Goal: Task Accomplishment & Management: Manage account settings

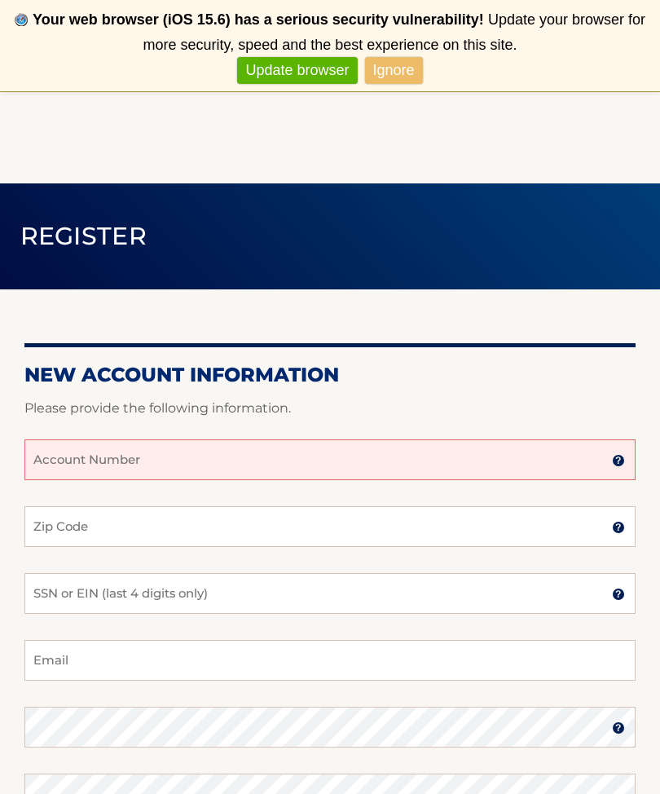
click at [95, 469] on input "Account Number" at bounding box center [329, 459] width 611 height 41
click at [263, 323] on div "New Account Information Please provide the following information. 4445601 Accou…" at bounding box center [329, 674] width 611 height 770
click at [208, 473] on input "4445601" at bounding box center [329, 459] width 611 height 41
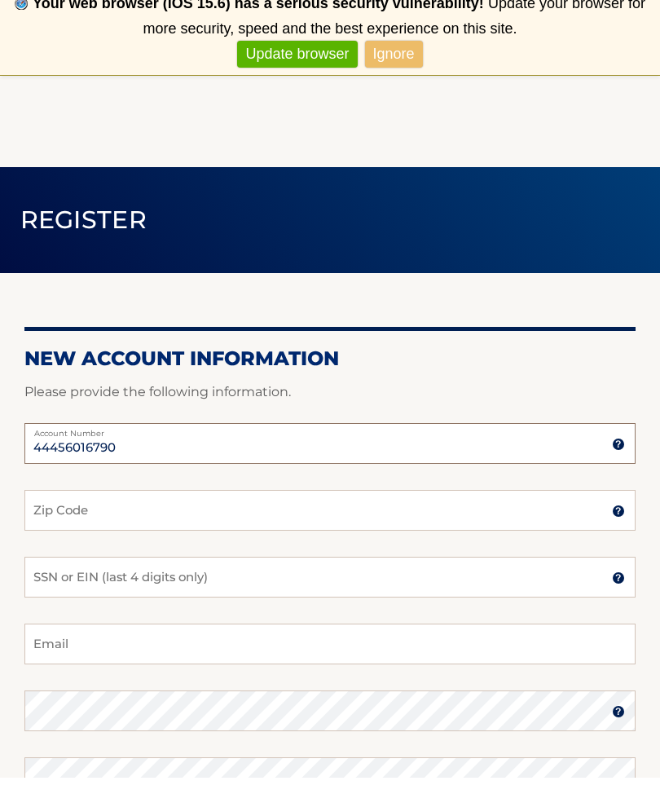
type input "44456016790"
click at [183, 506] on input "Zip Code" at bounding box center [329, 526] width 611 height 41
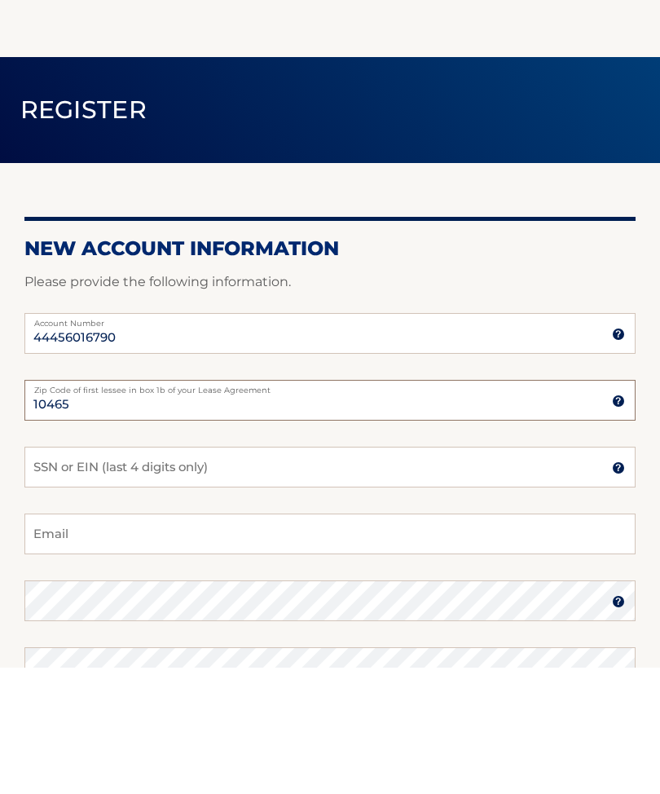
type input "10465"
click at [241, 573] on input "SSN or EIN (last 4 digits only)" at bounding box center [329, 593] width 611 height 41
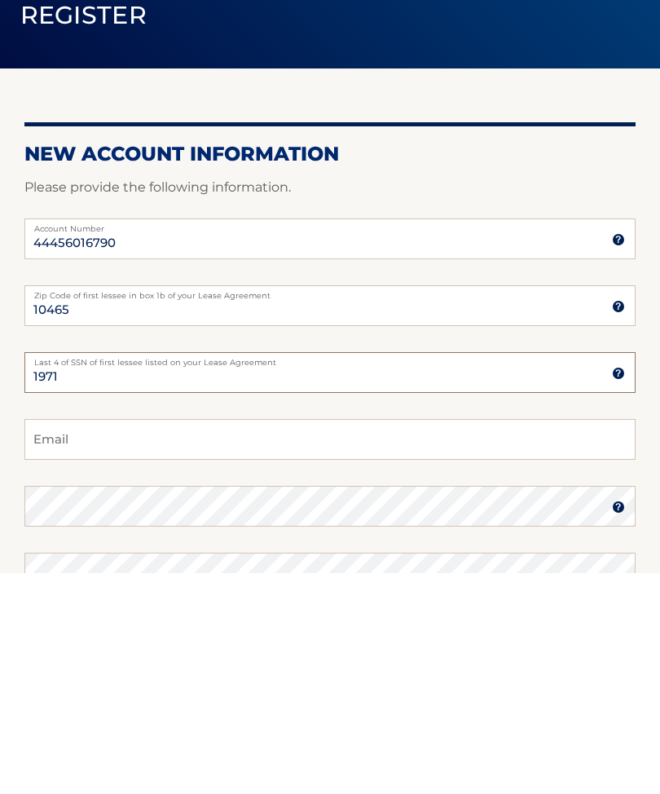
type input "1971"
click at [181, 640] on input "Email" at bounding box center [329, 660] width 611 height 41
type input "destinyrosemontalto@aol.com"
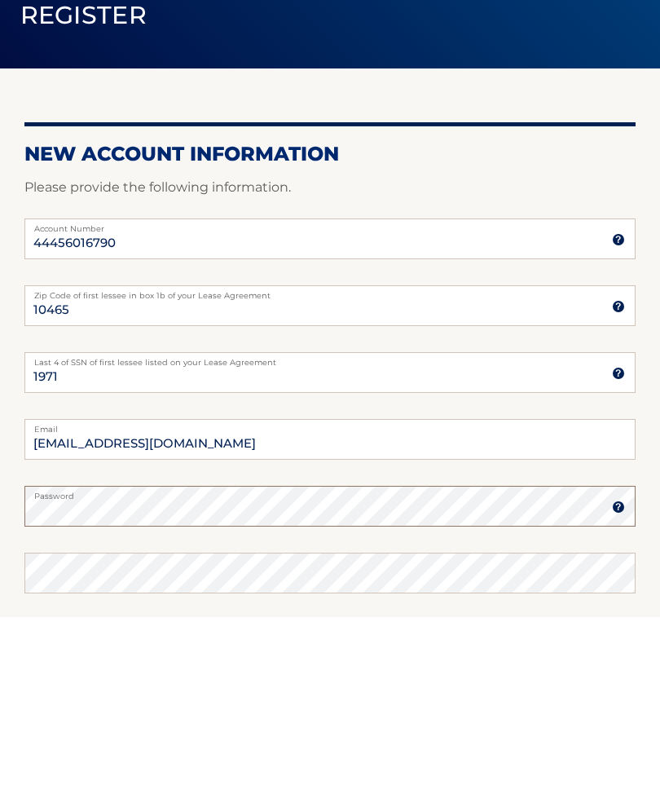
scroll to position [46, 0]
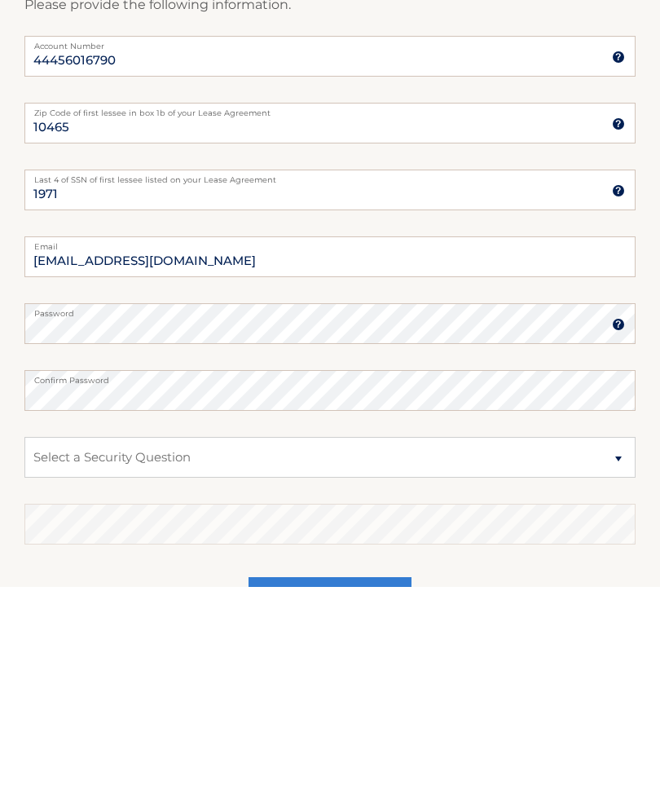
click at [262, 491] on fieldset "destinyrosemontalto@aol.com Email Password Password should be a minimum of 6 ch…" at bounding box center [329, 653] width 611 height 420
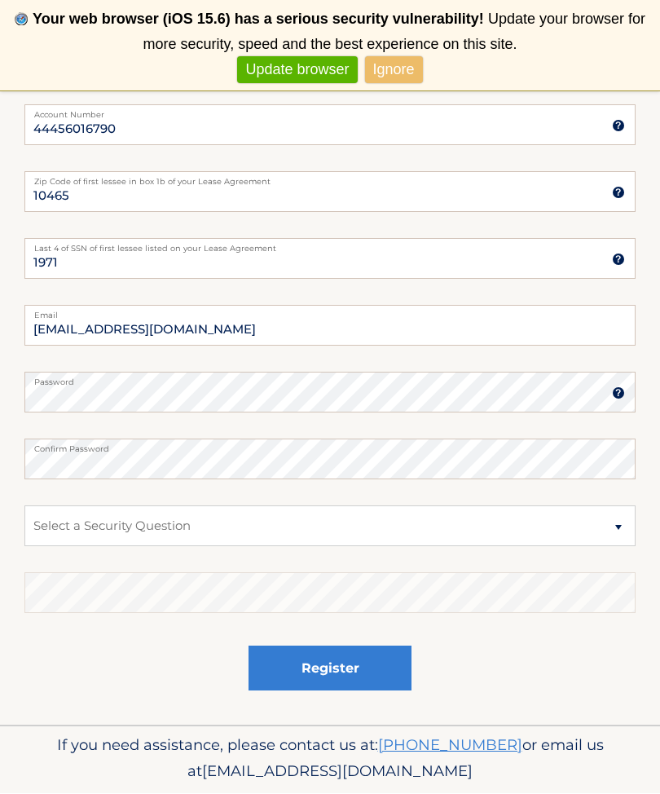
click at [264, 533] on select "Select a Security Question What was the name of your elementary school? What is…" at bounding box center [329, 526] width 611 height 41
select select "2"
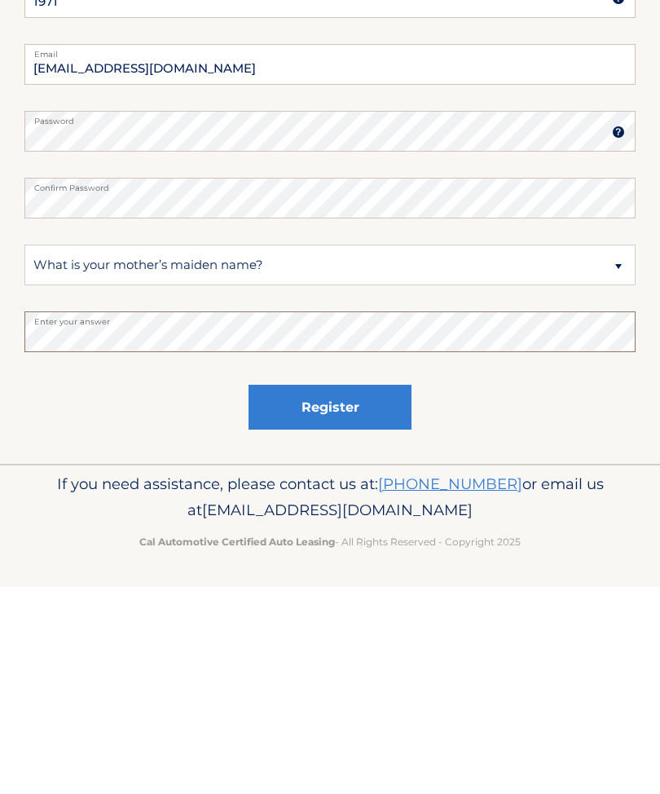
scroll to position [388, 0]
click at [327, 592] on button "Register" at bounding box center [330, 614] width 163 height 45
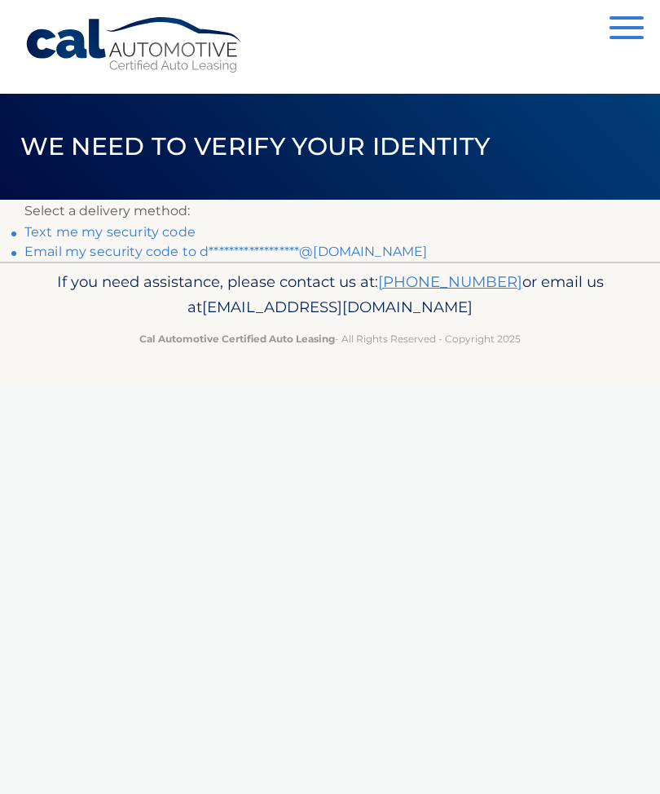
click at [45, 234] on link "Text me my security code" at bounding box center [109, 231] width 171 height 15
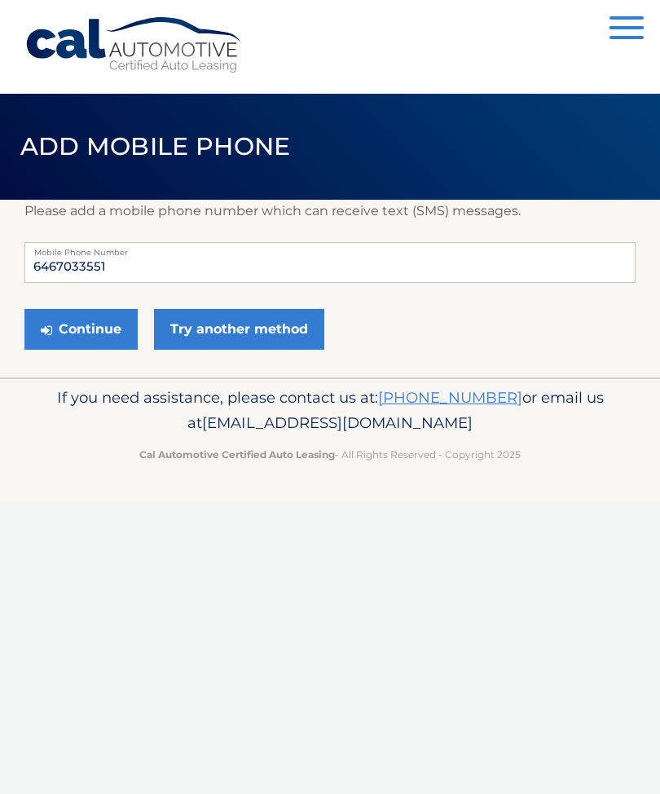
click at [92, 322] on button "Continue" at bounding box center [80, 329] width 113 height 41
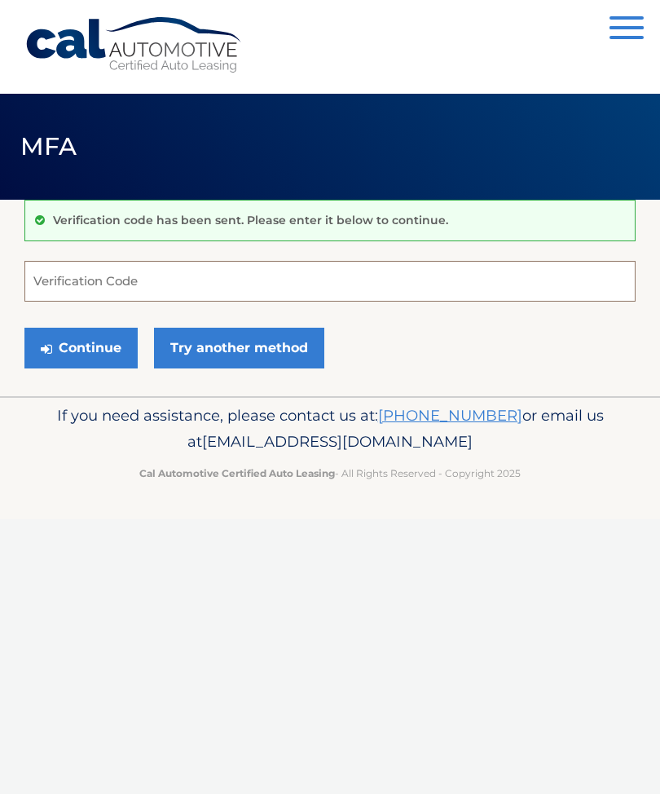
click at [253, 288] on input "Verification Code" at bounding box center [329, 281] width 611 height 41
type input "559618"
click at [81, 340] on button "Continue" at bounding box center [80, 348] width 113 height 41
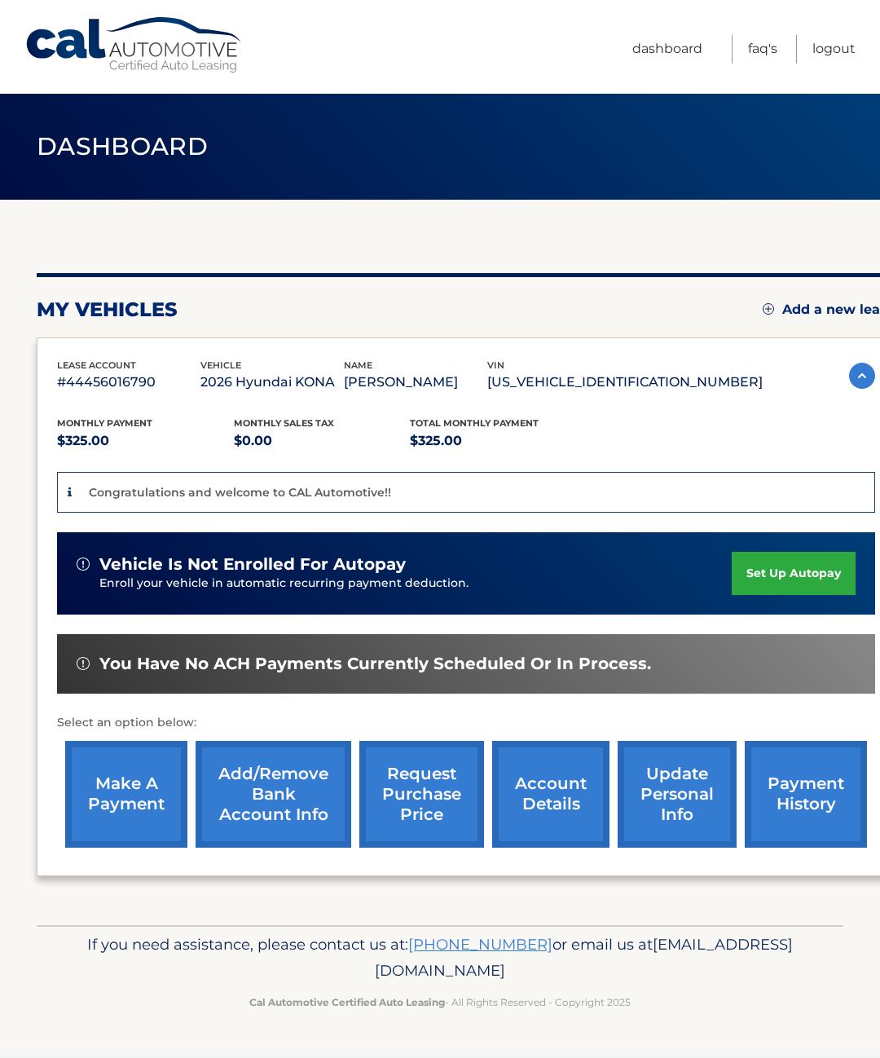
click at [779, 571] on link "set up autopay" at bounding box center [794, 573] width 124 height 43
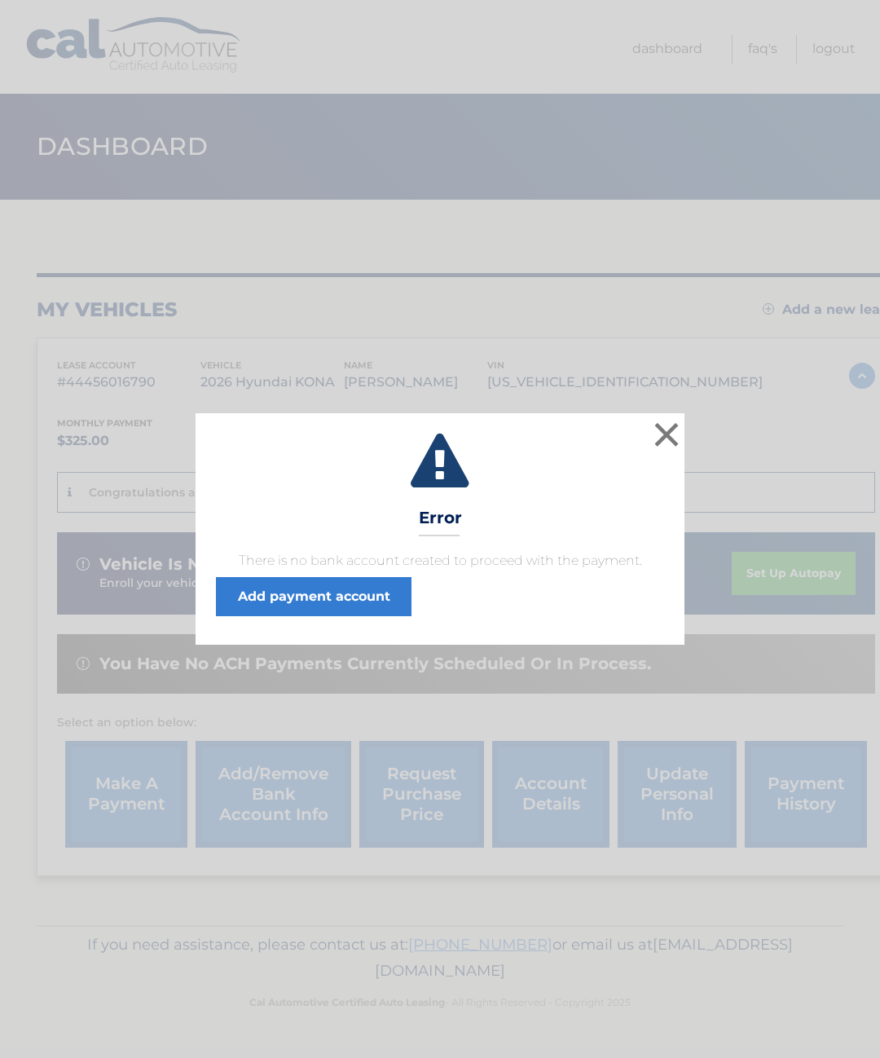
click at [675, 448] on button "×" at bounding box center [666, 434] width 33 height 33
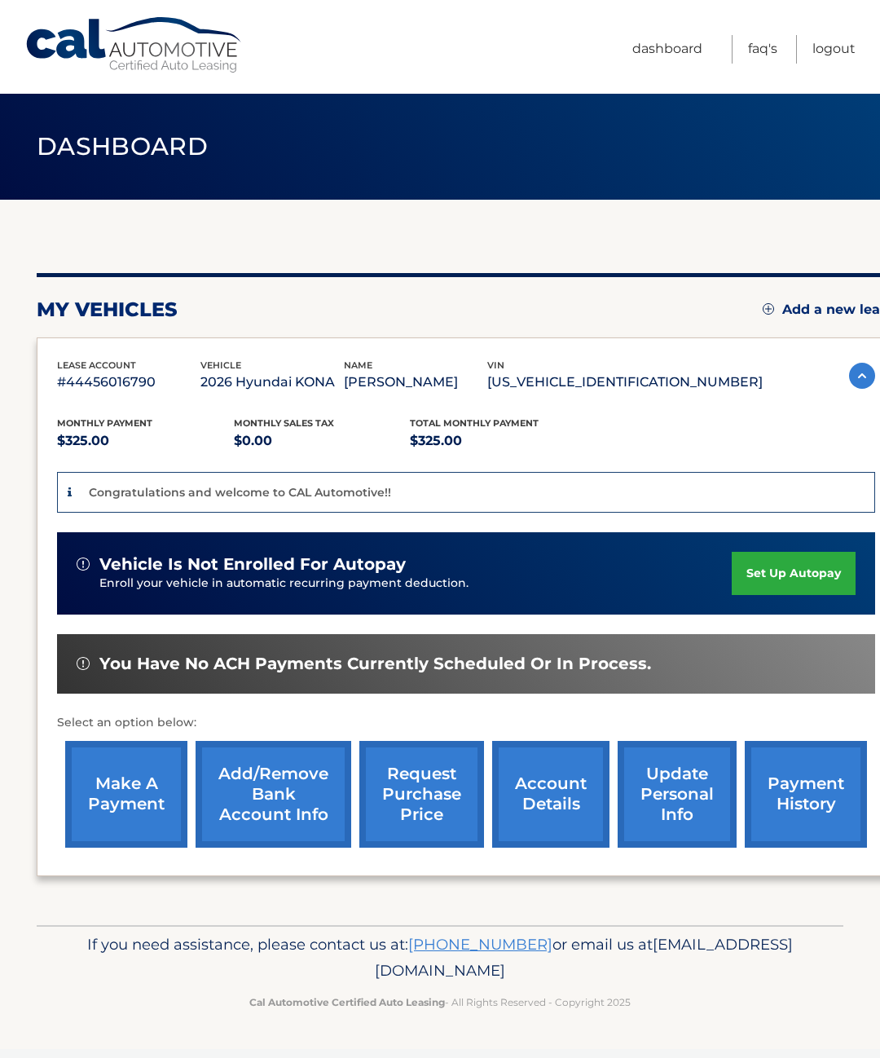
click at [765, 576] on link "set up autopay" at bounding box center [794, 573] width 124 height 43
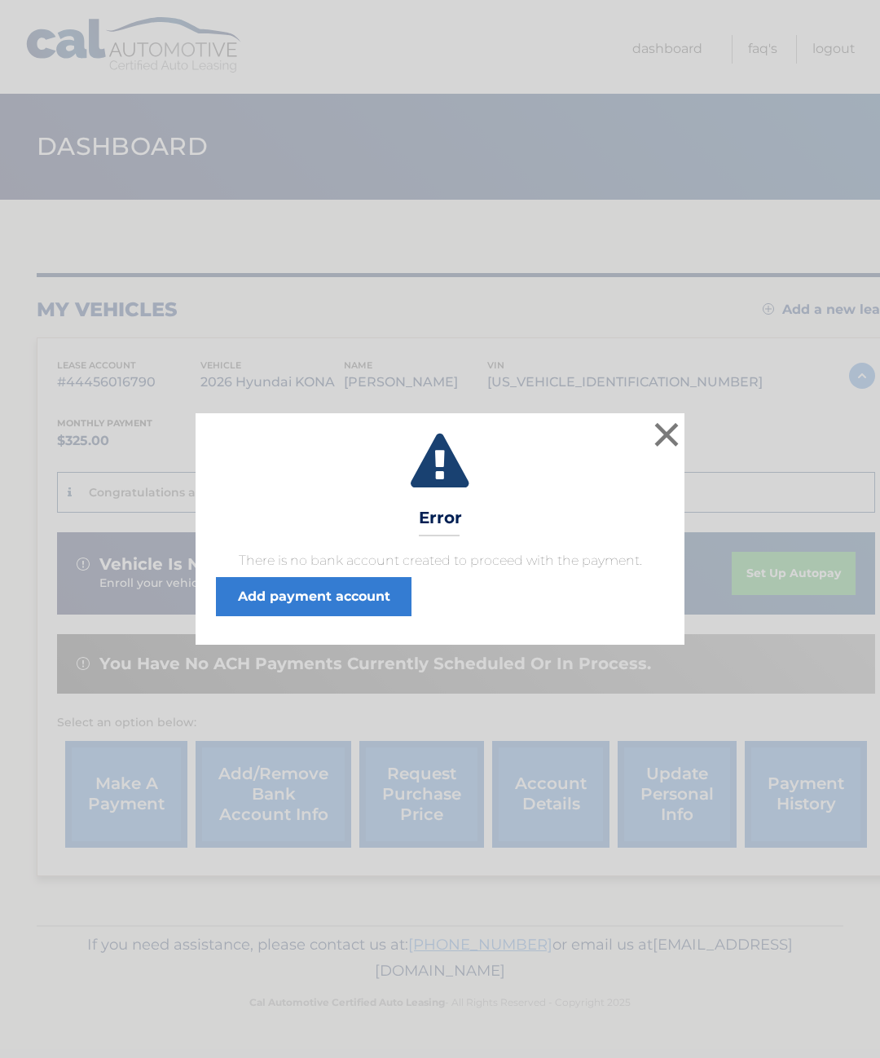
click at [261, 596] on link "Add payment account" at bounding box center [314, 596] width 196 height 39
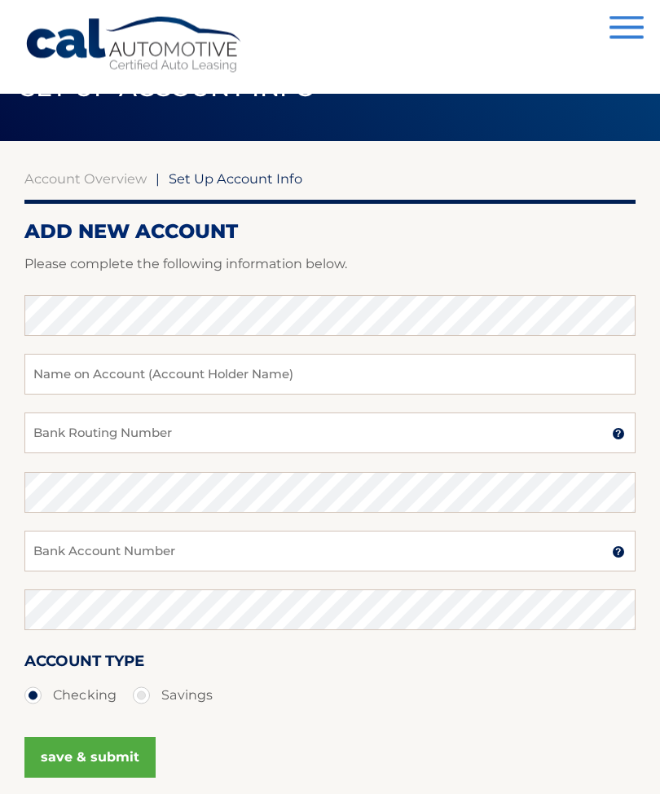
scroll to position [59, 0]
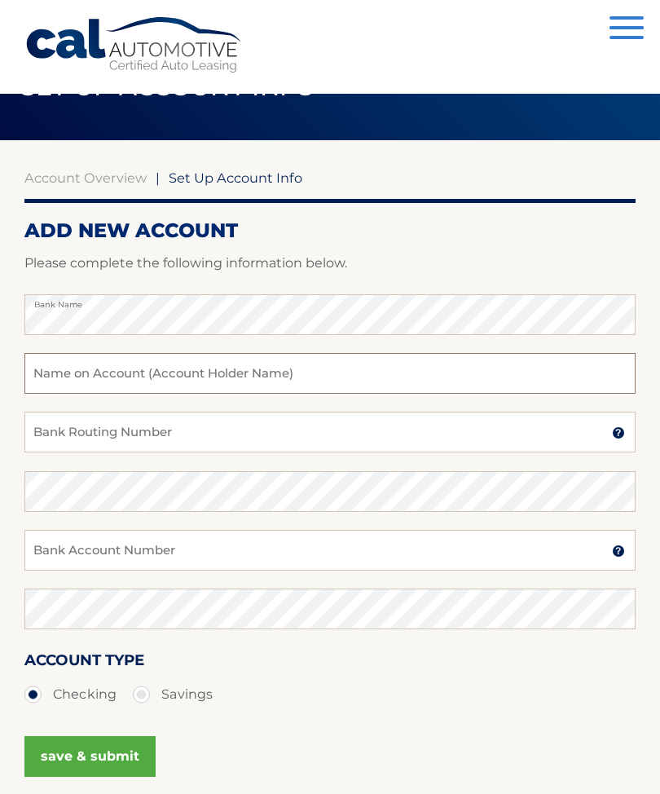
click at [75, 378] on input "text" at bounding box center [329, 373] width 611 height 41
type input "[PERSON_NAME] [PERSON_NAME]"
click at [55, 433] on input "Bank Routing Number" at bounding box center [329, 431] width 611 height 41
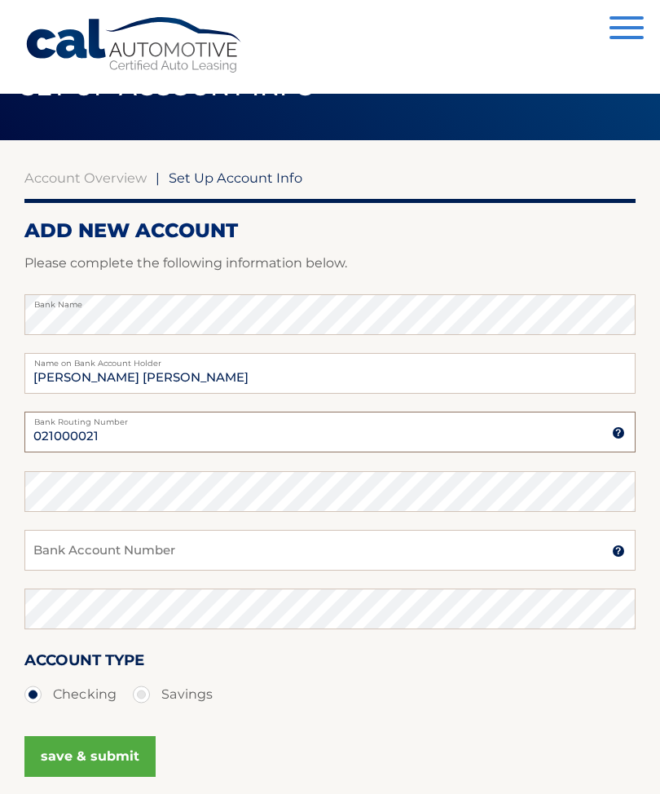
type input "021000021"
click at [147, 543] on input "Bank Account Number" at bounding box center [329, 550] width 611 height 41
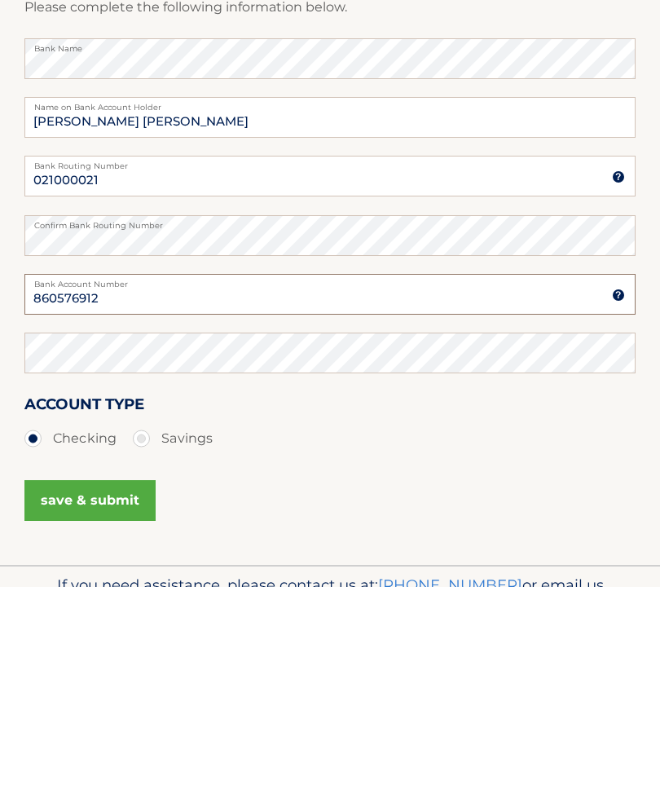
type input "860576912"
click at [132, 688] on button "save & submit" at bounding box center [89, 708] width 131 height 41
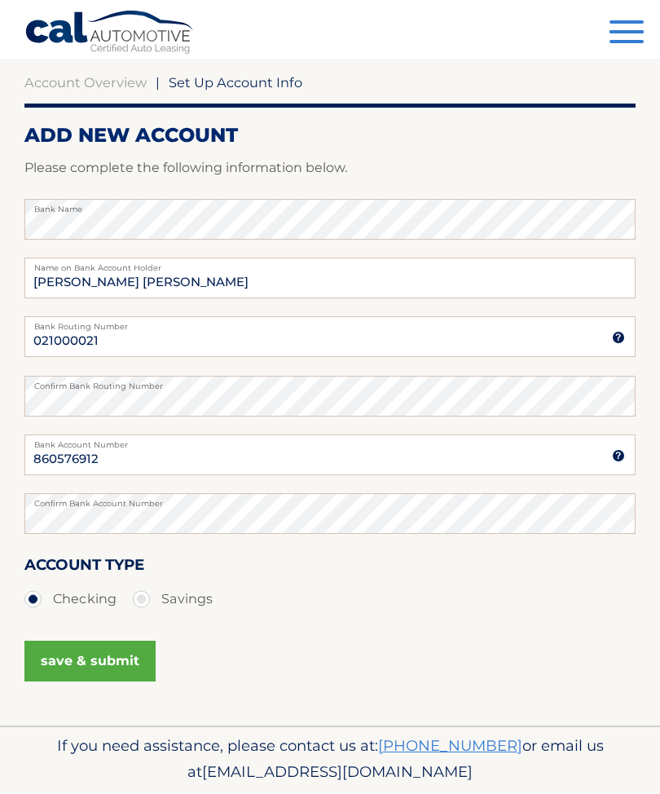
click at [108, 641] on button "save & submit" at bounding box center [89, 661] width 131 height 41
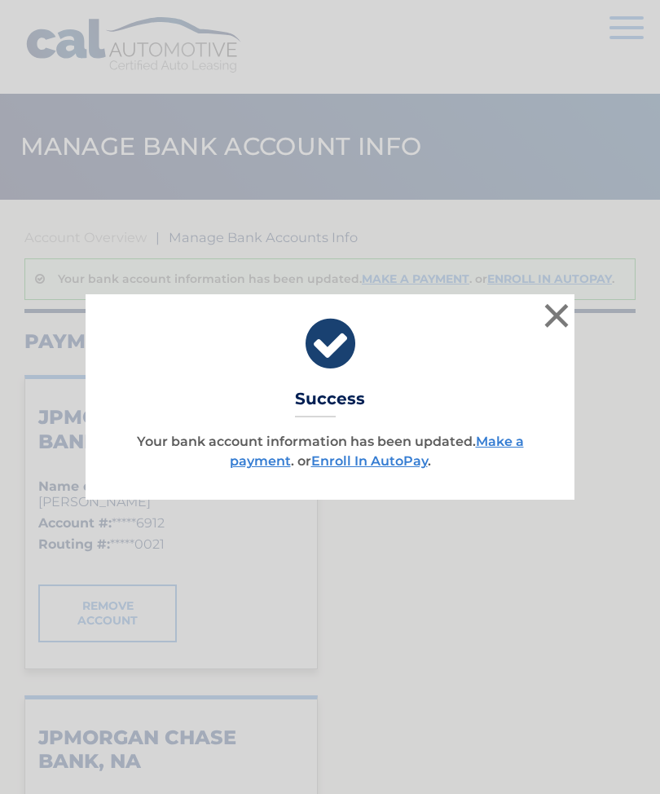
click at [561, 322] on button "×" at bounding box center [556, 315] width 33 height 33
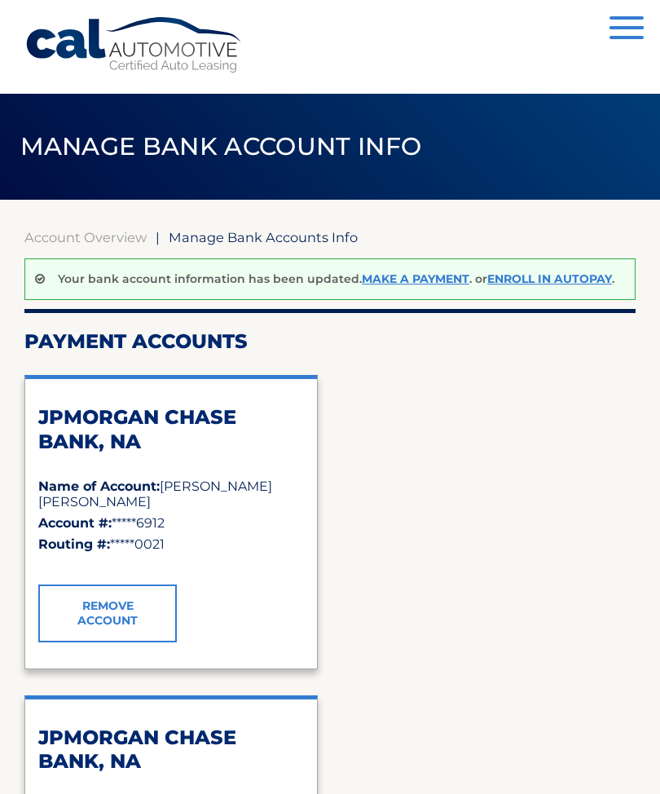
click at [583, 279] on link "Enroll In AutoPay" at bounding box center [549, 278] width 125 height 15
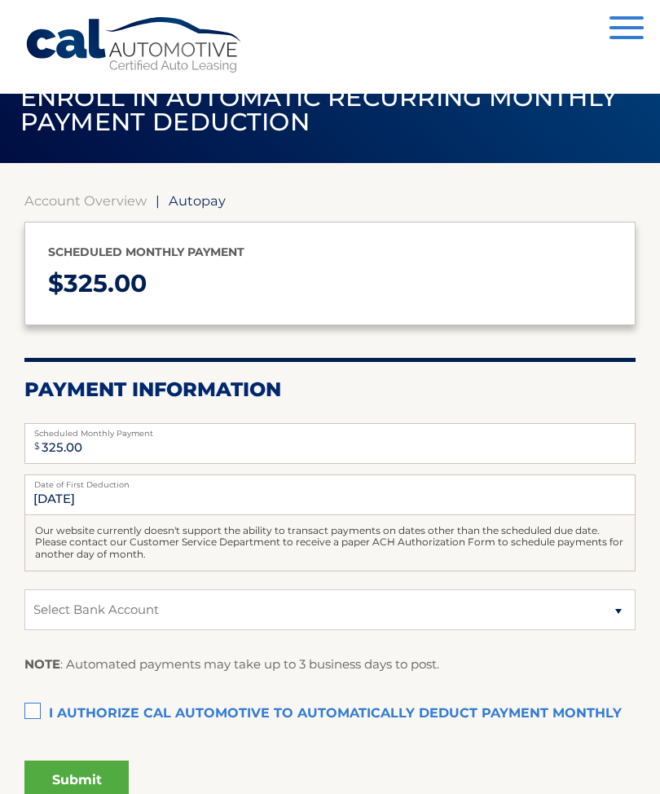
scroll to position [56, 0]
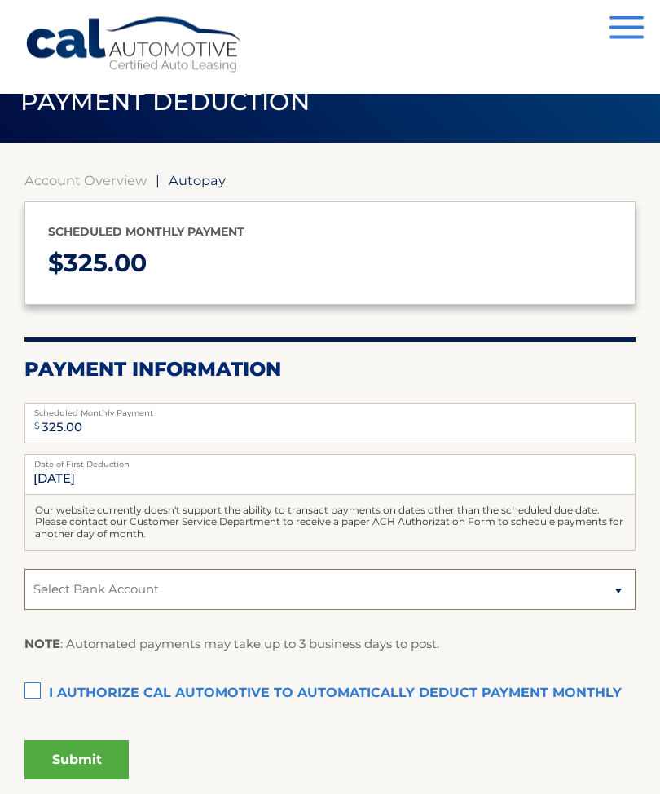
click at [560, 576] on select "Select Bank Account Checking JPMORGAN CHASE BANK, NA *****6912 Checking JPMORGA…" at bounding box center [329, 590] width 611 height 41
select select "OTUzYTNiMDQtNWQxNi00Y2M5LWFiZjAtN2E0MTc3NWE2Mzdj"
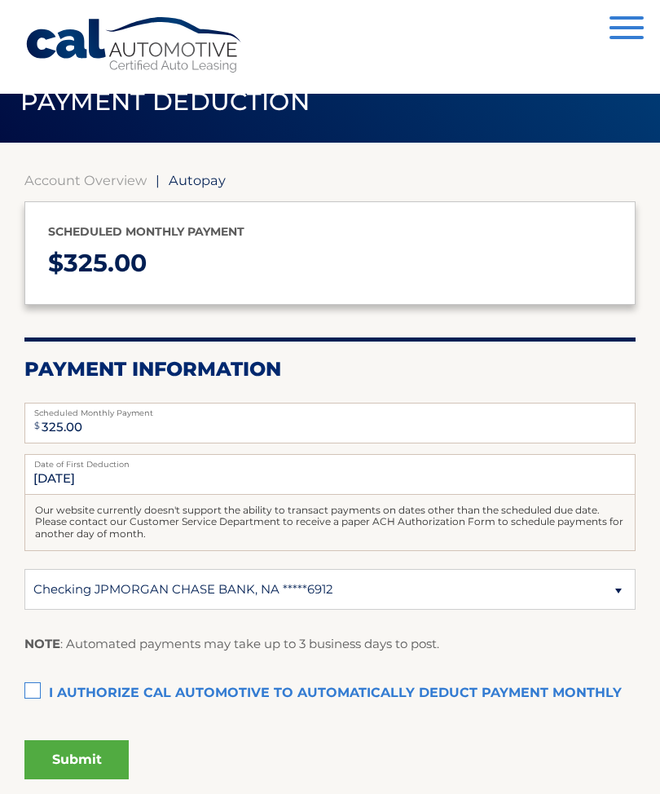
click at [37, 684] on label "I authorize cal automotive to automatically deduct payment monthly This checkbo…" at bounding box center [329, 693] width 611 height 33
click at [0, 0] on input "I authorize cal automotive to automatically deduct payment monthly This checkbo…" at bounding box center [0, 0] width 0 height 0
click at [96, 751] on button "Submit" at bounding box center [76, 759] width 104 height 39
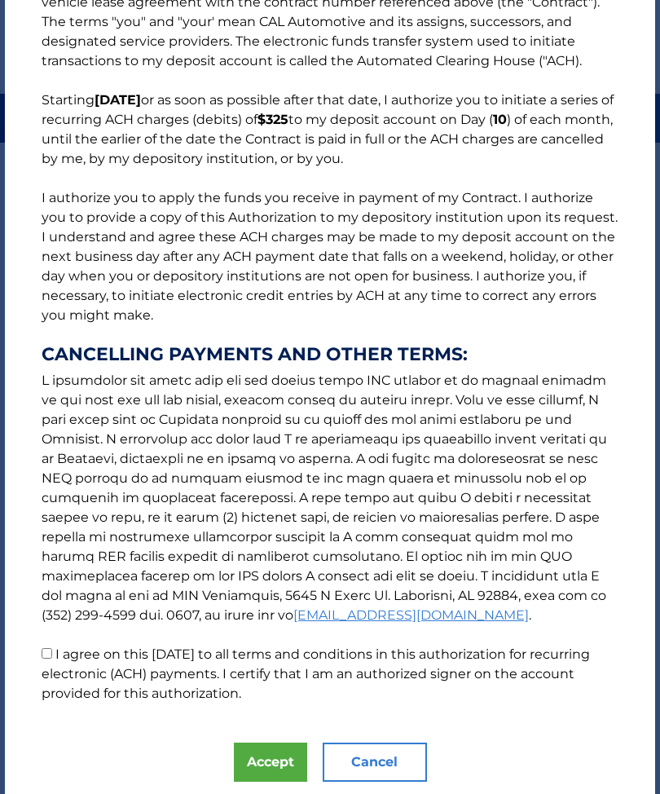
scroll to position [79, 0]
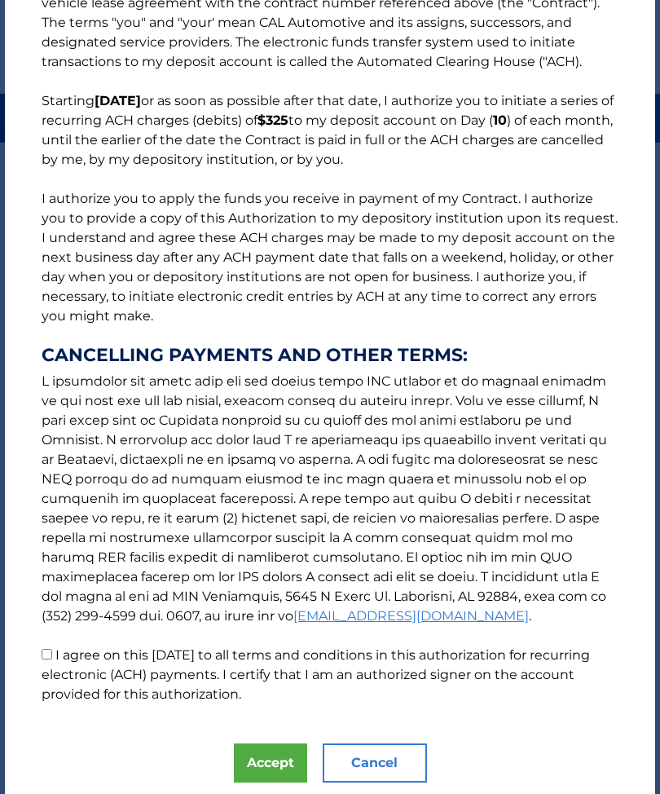
click at [52, 659] on input "I agree on this 10/01/2025 to all terms and conditions in this authorization fo…" at bounding box center [47, 654] width 11 height 11
checkbox input "true"
click at [277, 766] on button "Accept" at bounding box center [270, 762] width 73 height 39
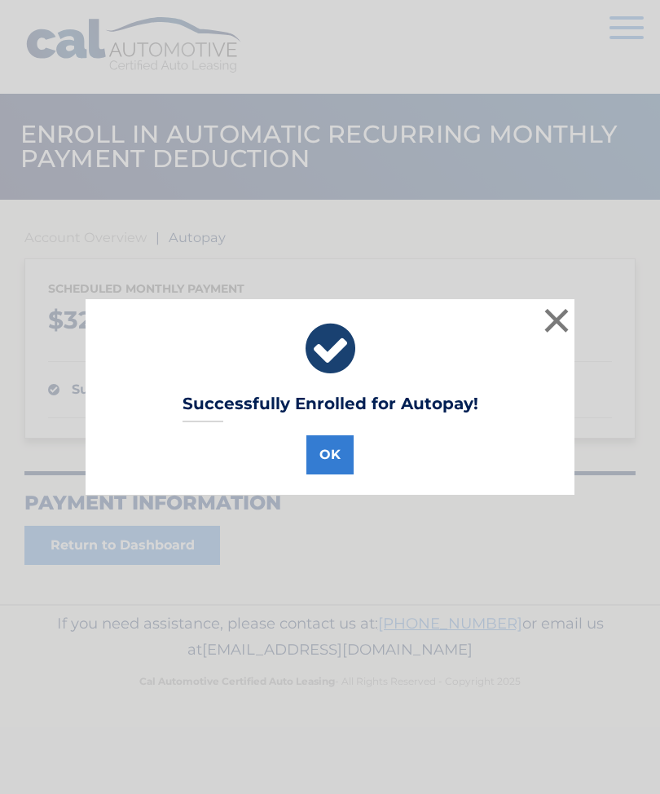
click at [331, 450] on button "OK" at bounding box center [329, 454] width 47 height 39
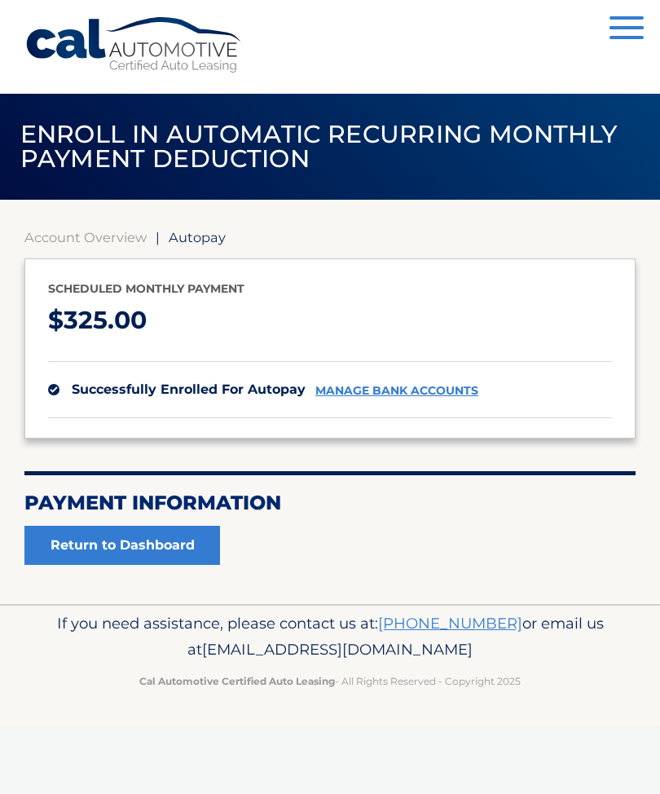
click at [613, 30] on button "Menu" at bounding box center [626, 29] width 34 height 27
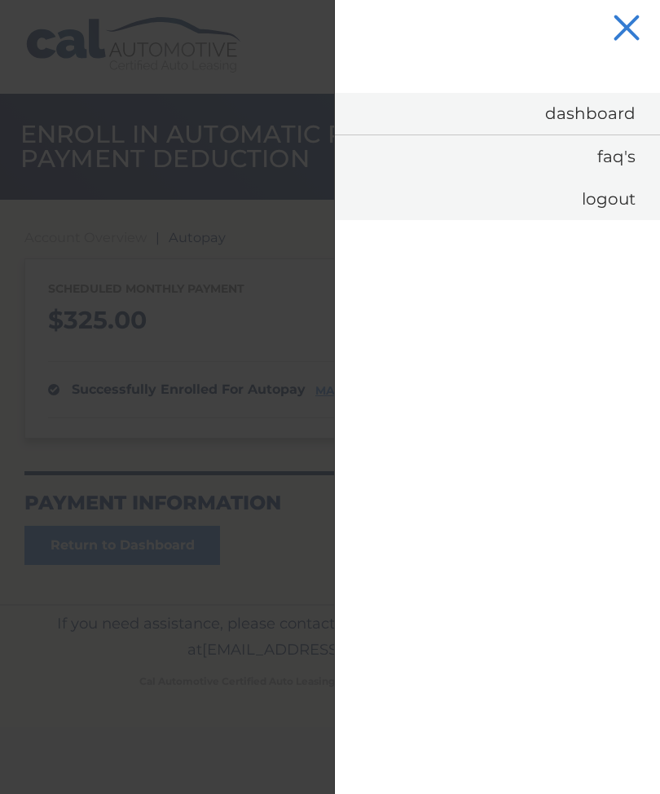
click at [594, 108] on link "Dashboard" at bounding box center [497, 114] width 325 height 42
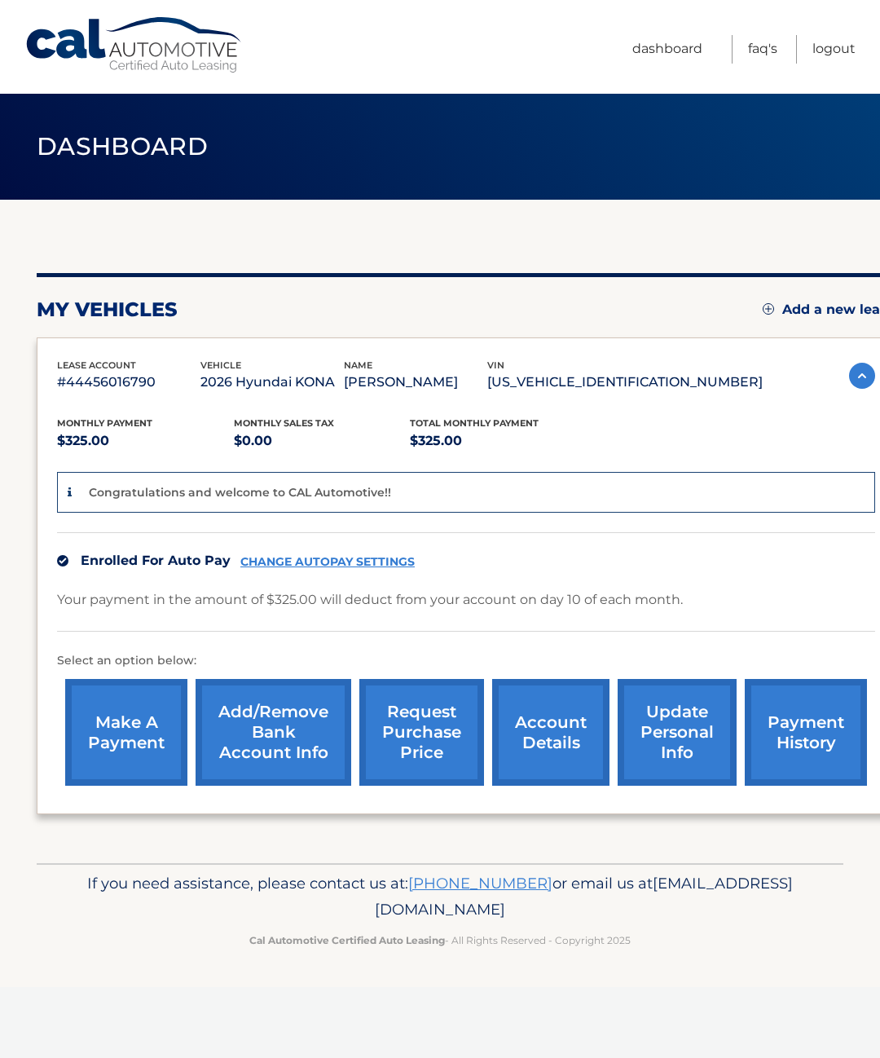
click at [844, 42] on link "Logout" at bounding box center [833, 49] width 43 height 29
